Goal: Task Accomplishment & Management: Use online tool/utility

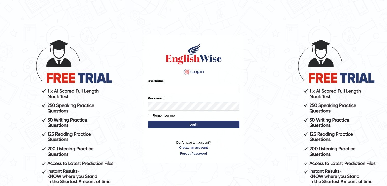
type input "abhilesh"
click at [174, 124] on button "Login" at bounding box center [194, 125] width 92 height 8
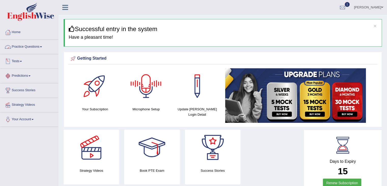
click at [35, 48] on link "Practice Questions" at bounding box center [29, 46] width 58 height 13
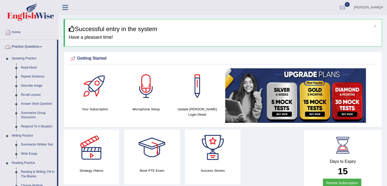
click at [31, 47] on link "Practice Questions" at bounding box center [28, 46] width 57 height 13
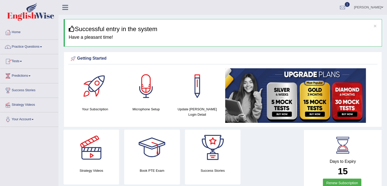
click at [24, 63] on link "Tests" at bounding box center [29, 60] width 58 height 13
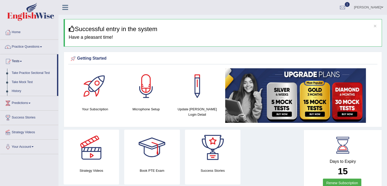
click at [31, 73] on link "Take Practice Sectional Test" at bounding box center [33, 72] width 48 height 9
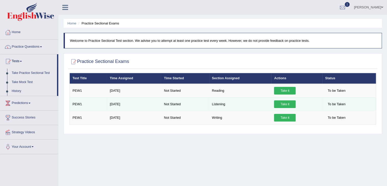
click at [282, 105] on link "Take it" at bounding box center [285, 104] width 22 height 8
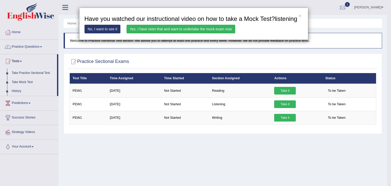
click at [214, 25] on link "Yes, I have seen that and want to undertake the mock exam now" at bounding box center [180, 29] width 109 height 9
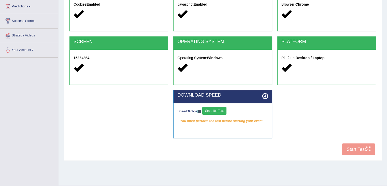
scroll to position [71, 0]
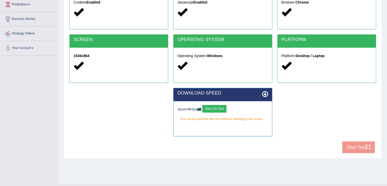
click at [360, 146] on div "COOKIES Cookies Enabled JAVASCRIPT Javascript Enabled BROWSER Browser: Chrome S…" at bounding box center [222, 68] width 309 height 175
click at [219, 107] on button "Start 10s Test" at bounding box center [214, 109] width 24 height 8
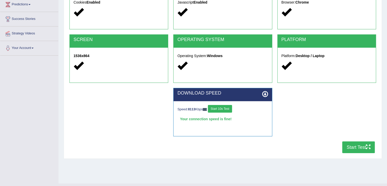
click at [266, 93] on icon at bounding box center [265, 94] width 6 height 6
click at [354, 143] on button "Start Test" at bounding box center [358, 147] width 33 height 12
